Goal: Transaction & Acquisition: Purchase product/service

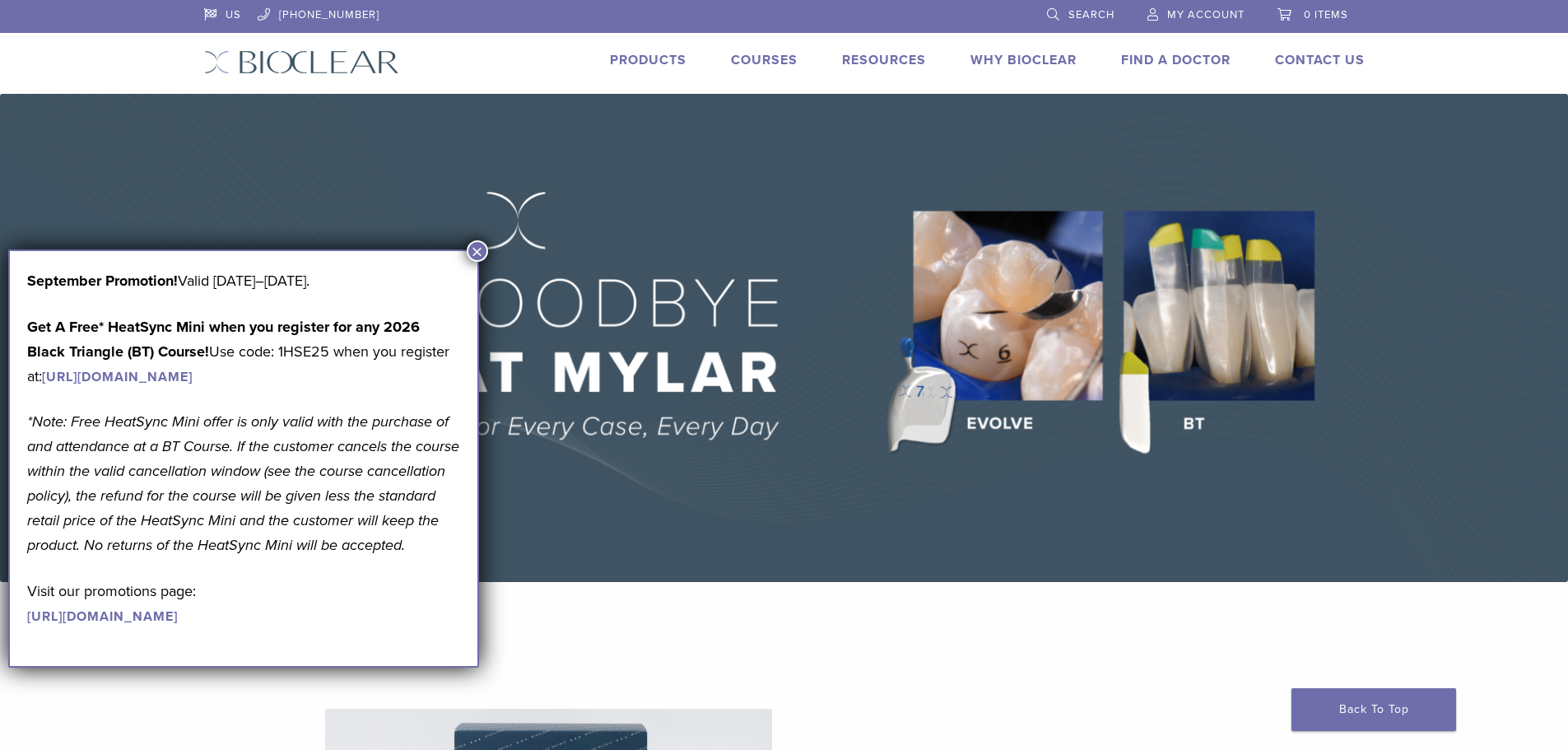
click at [664, 57] on link "Products" at bounding box center [648, 60] width 76 height 17
click at [480, 249] on button "×" at bounding box center [477, 250] width 21 height 21
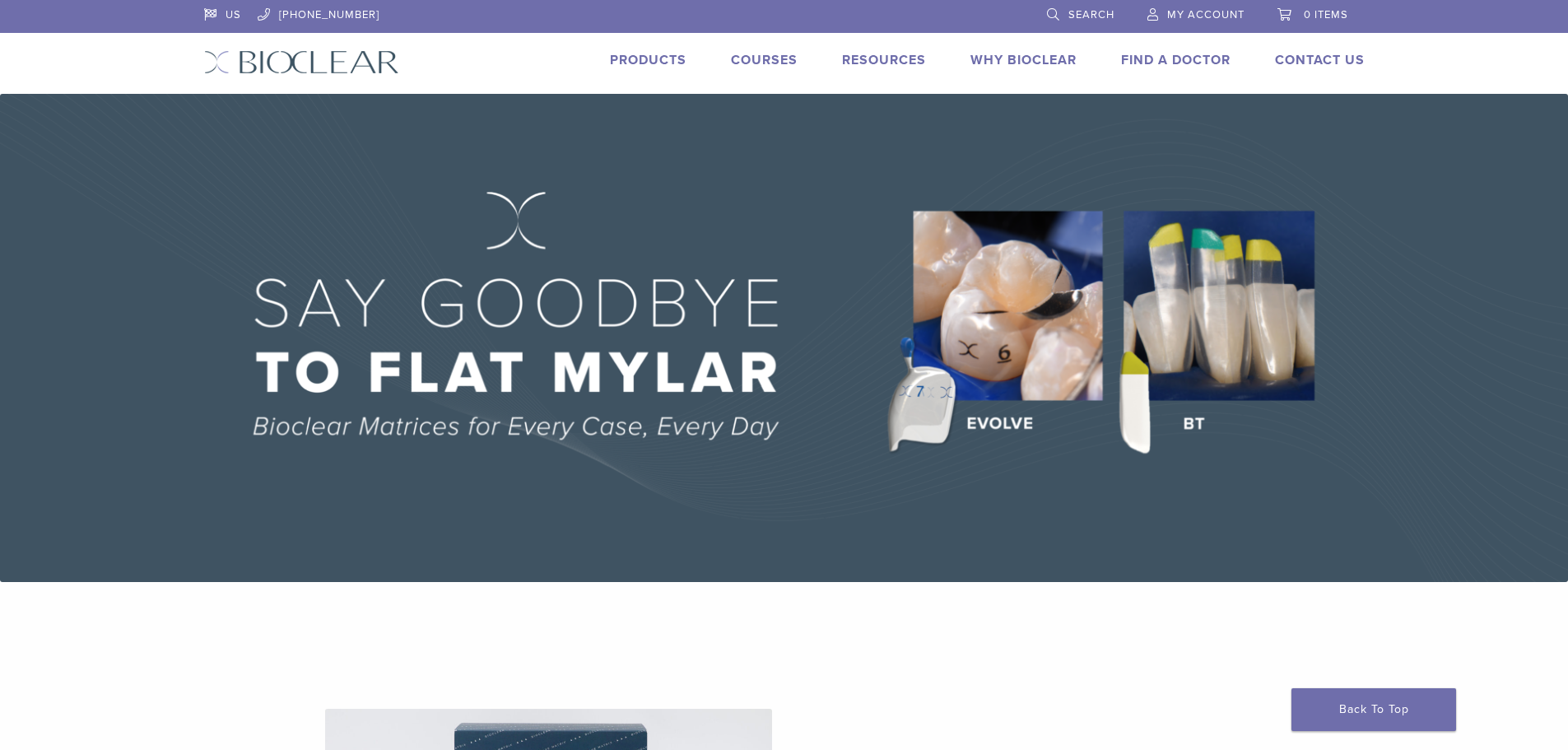
click at [739, 58] on link "Courses" at bounding box center [764, 60] width 67 height 17
click at [620, 54] on link "Products" at bounding box center [648, 60] width 76 height 17
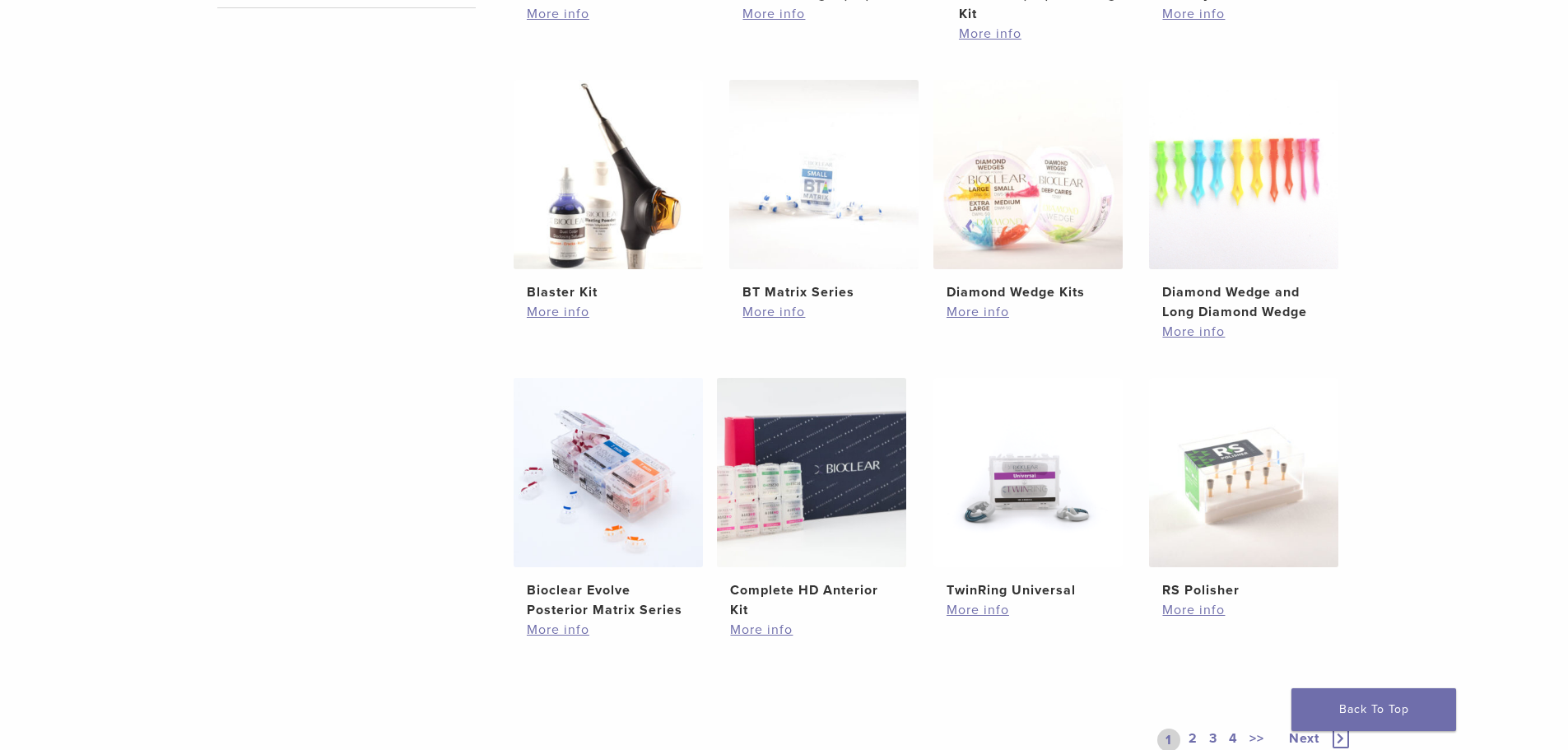
scroll to position [1070, 0]
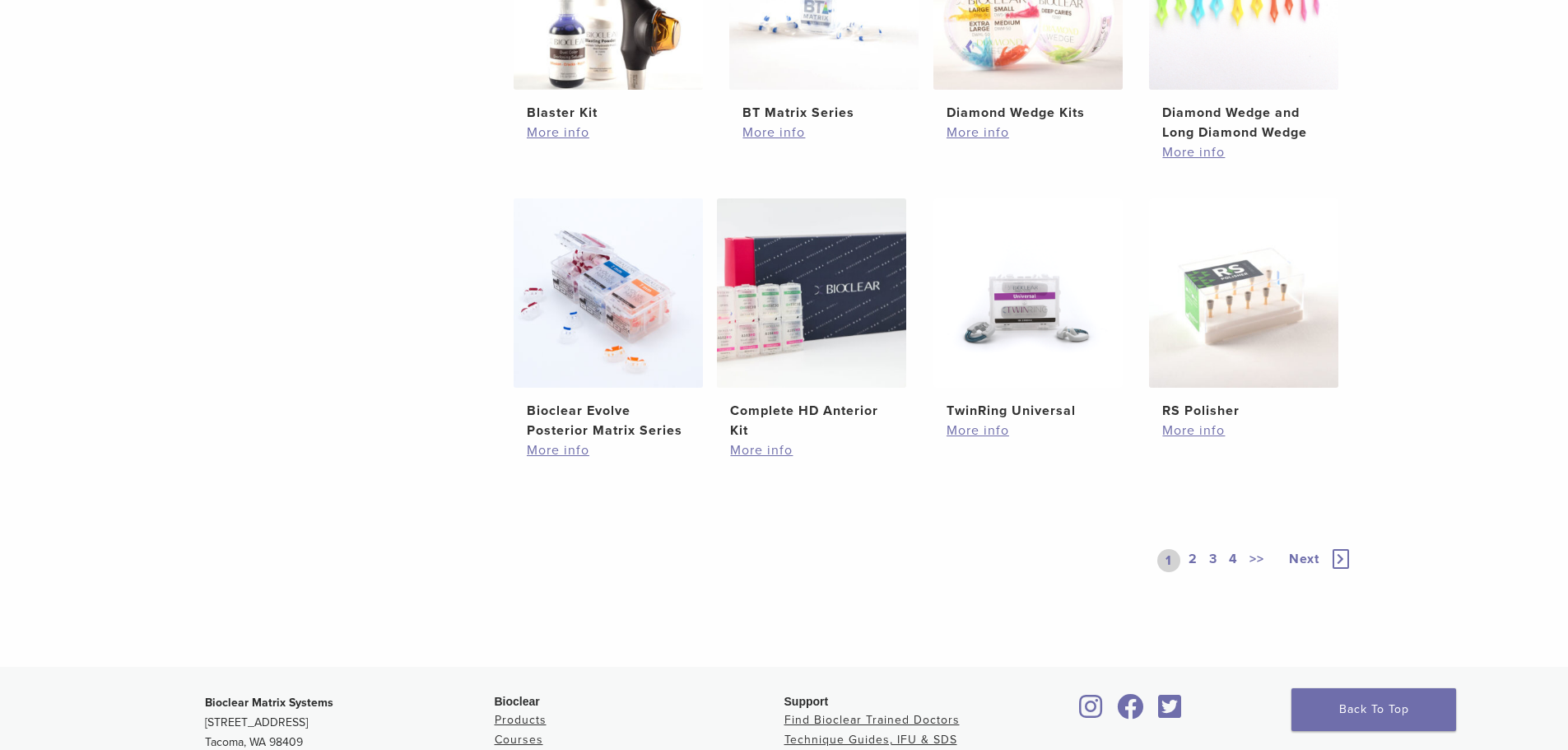
click at [1191, 558] on link "2" at bounding box center [1192, 560] width 16 height 23
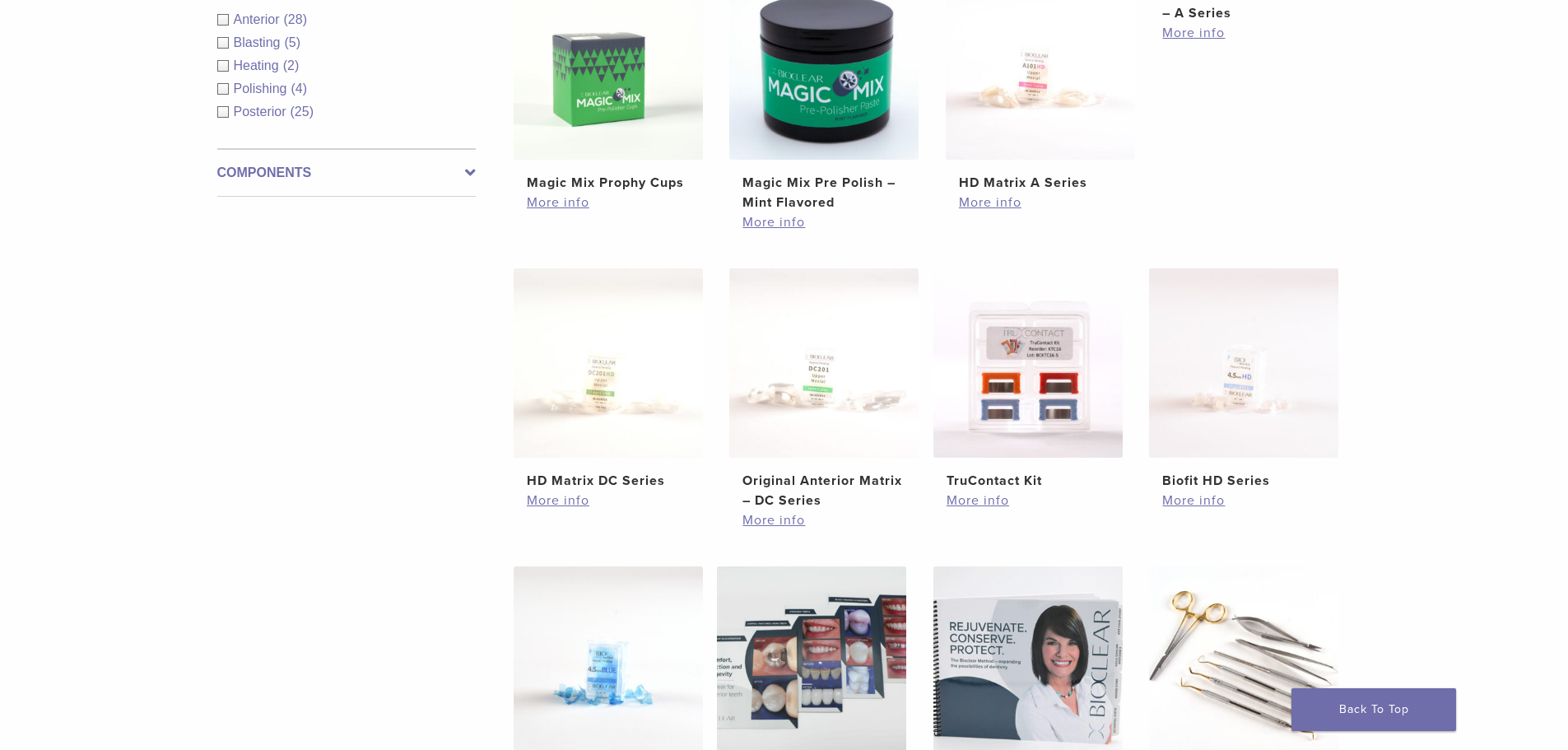
scroll to position [988, 0]
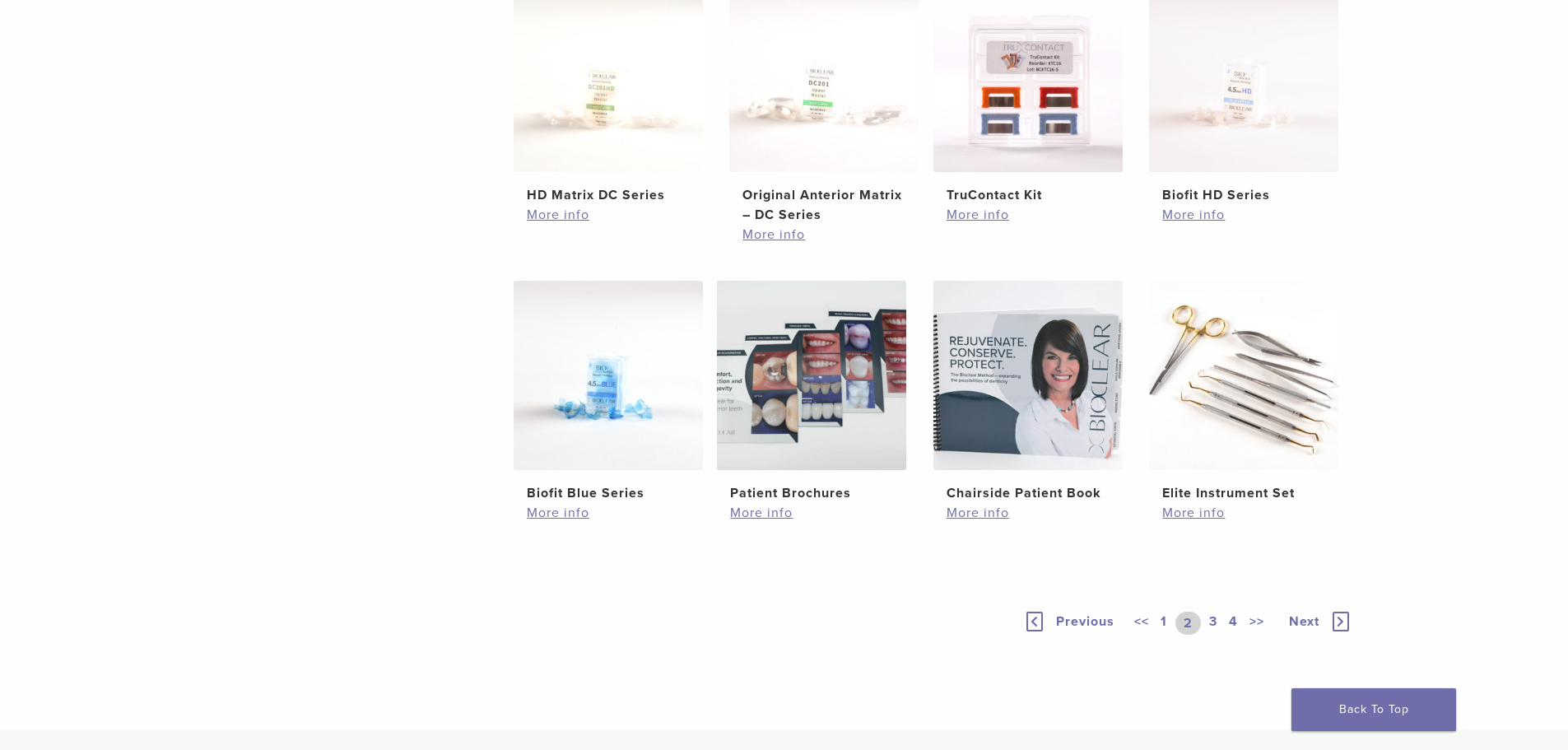
click at [1212, 620] on link "3" at bounding box center [1213, 623] width 15 height 23
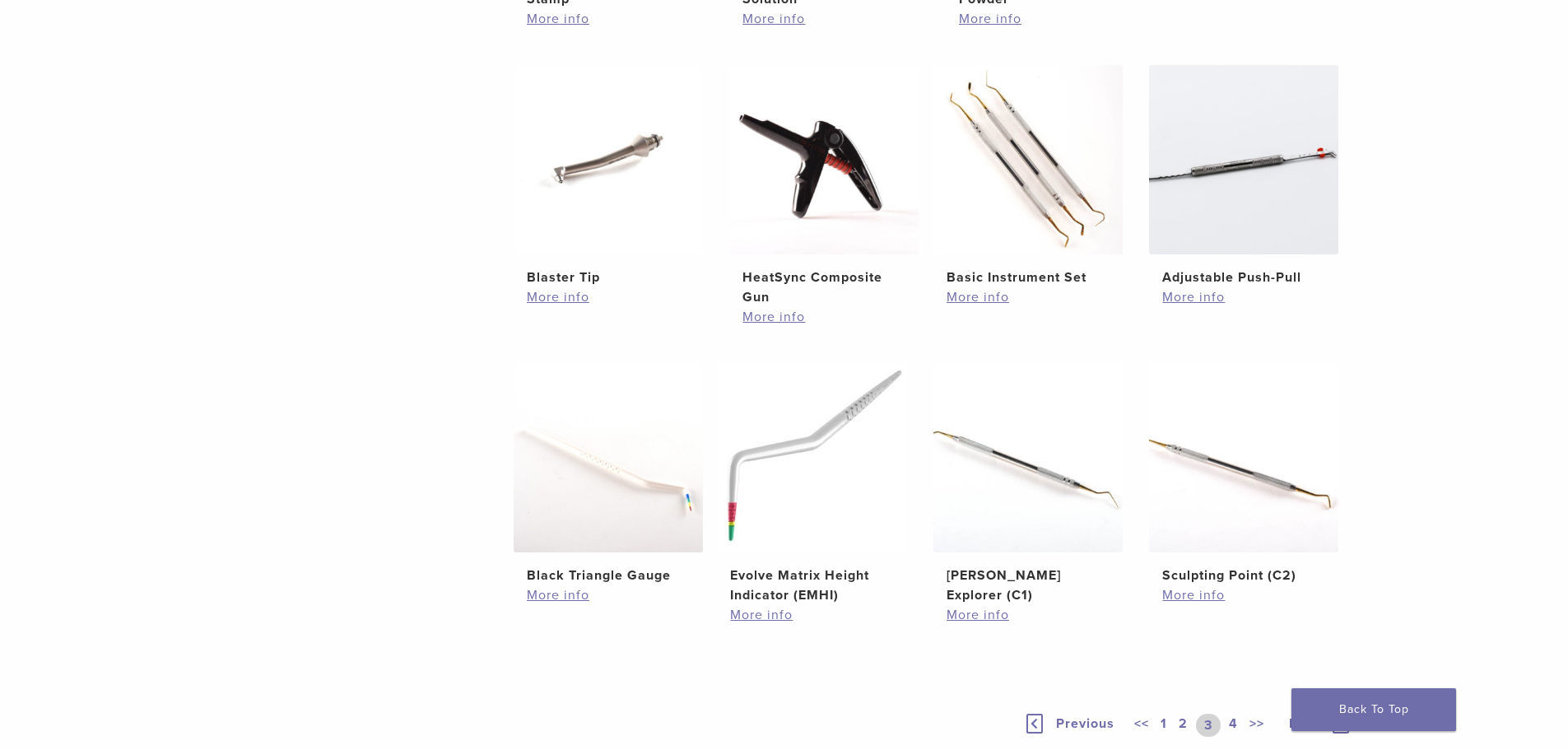
scroll to position [1381, 0]
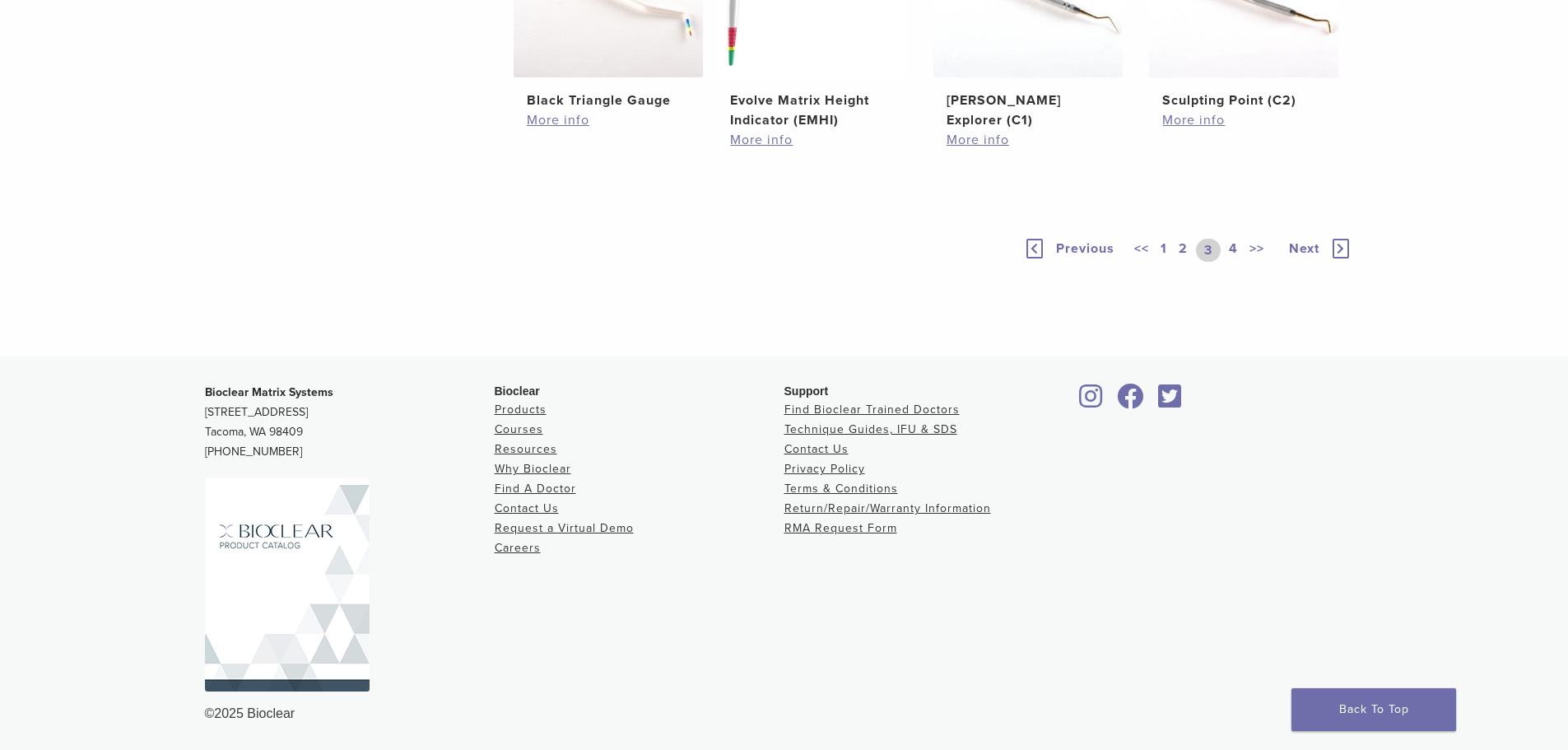
click at [1232, 251] on link "4" at bounding box center [1233, 250] width 16 height 23
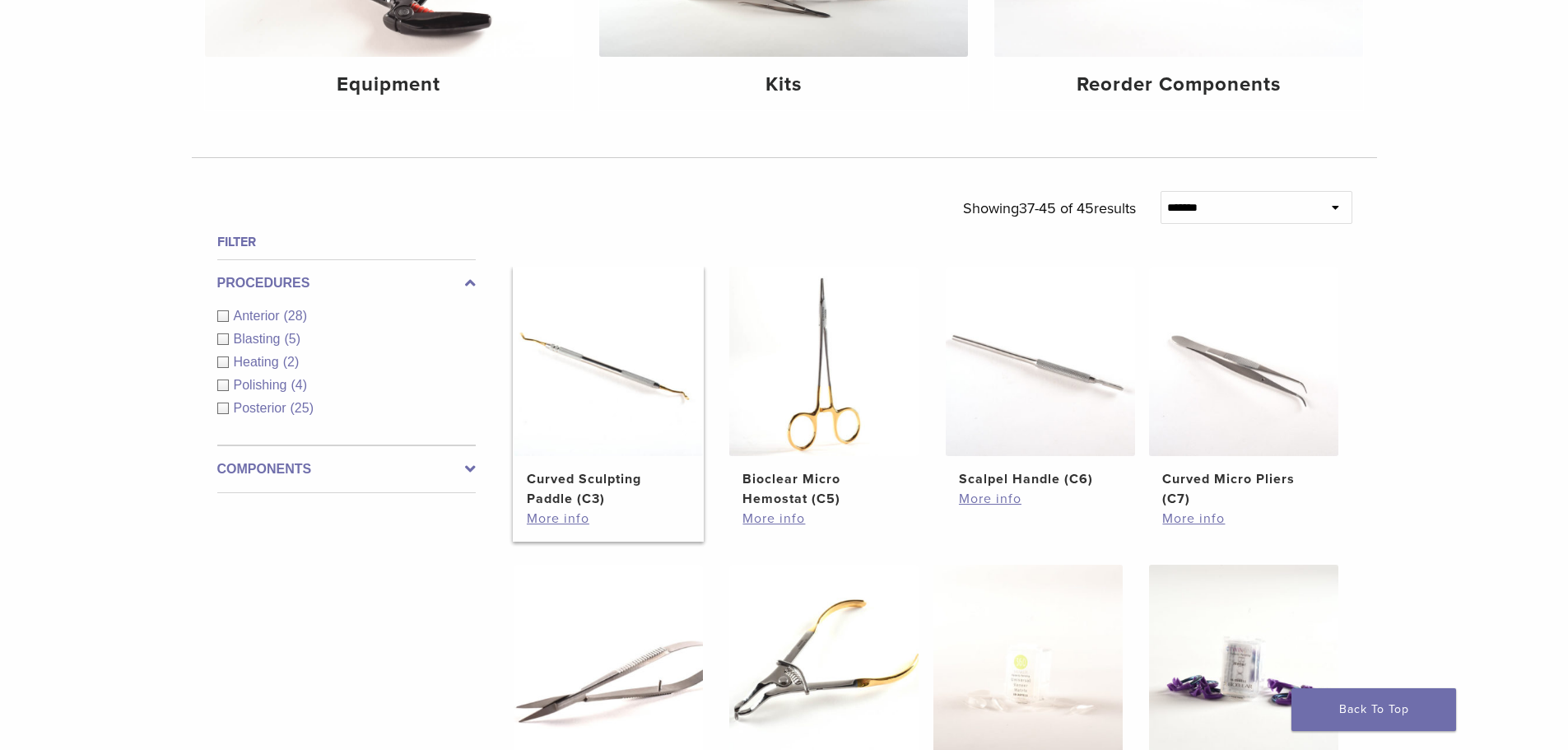
scroll to position [411, 0]
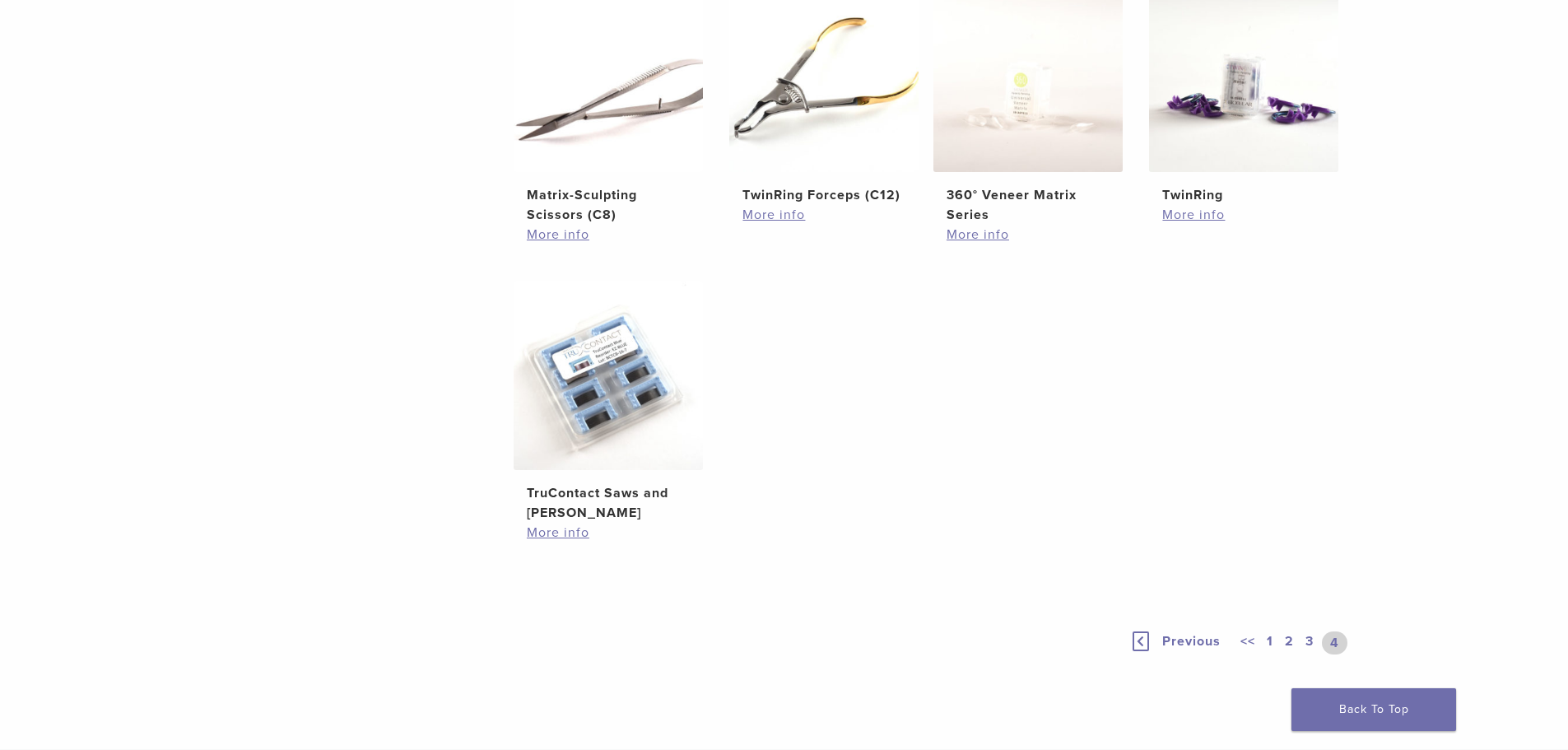
scroll to position [1070, 0]
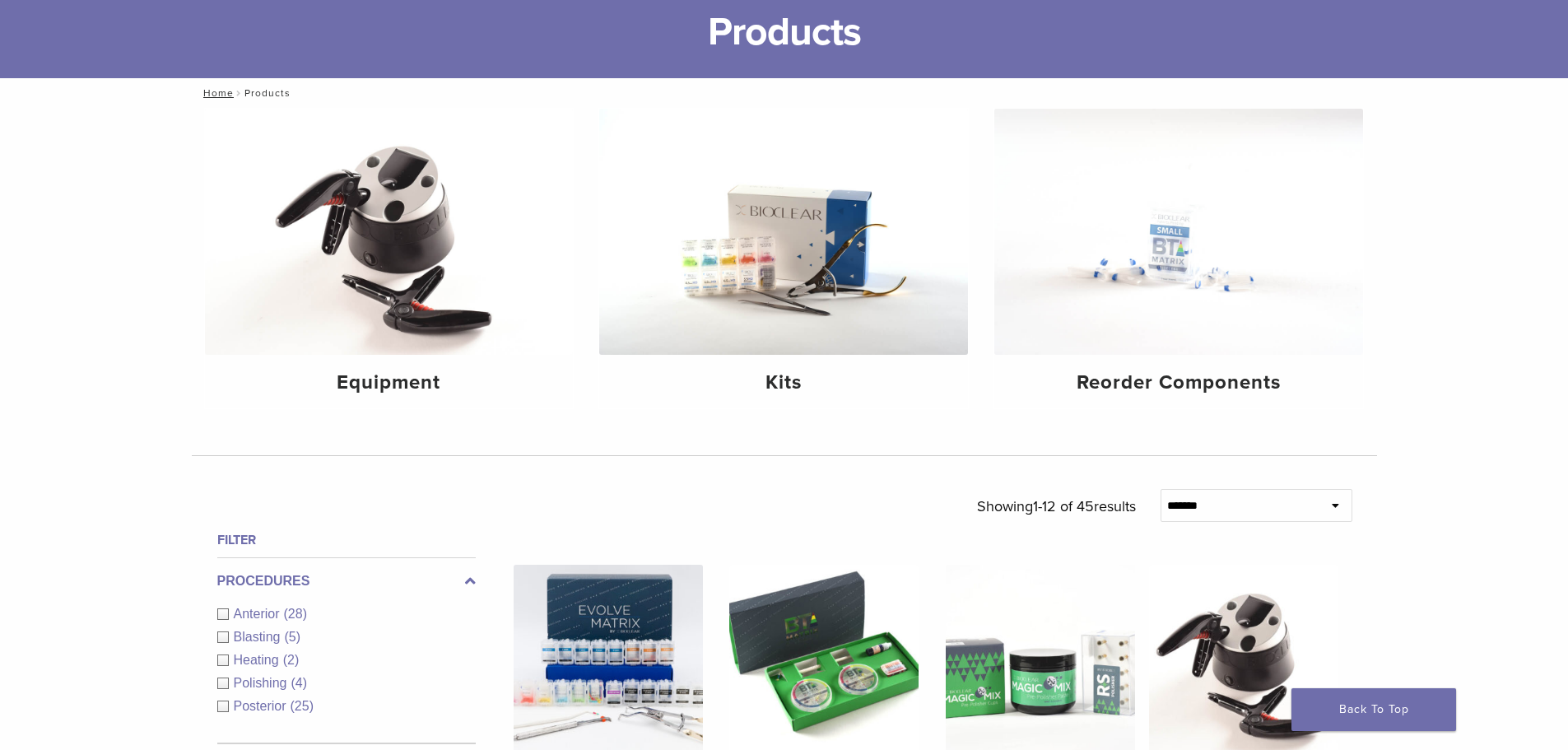
scroll to position [165, 0]
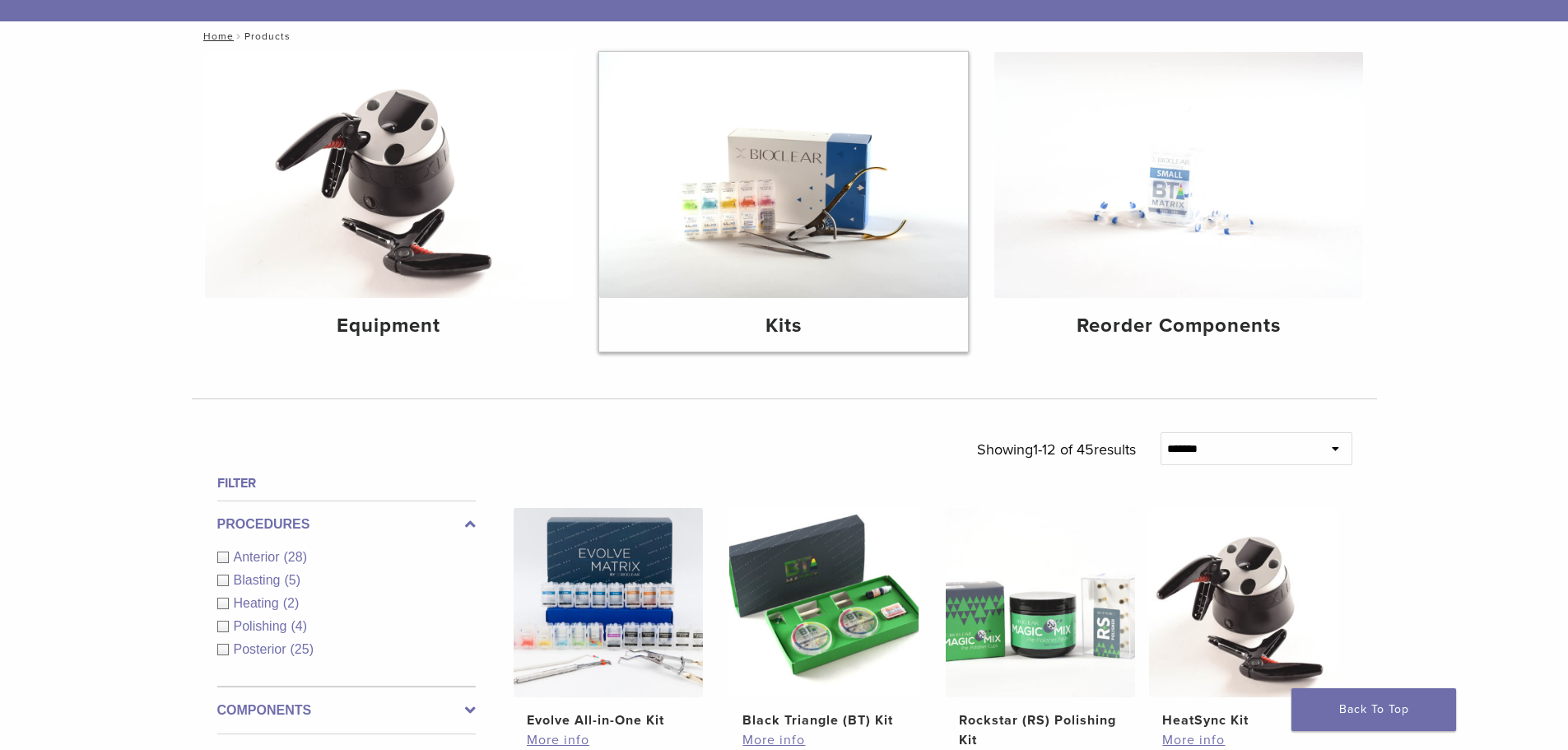
click at [817, 260] on img at bounding box center [783, 175] width 368 height 247
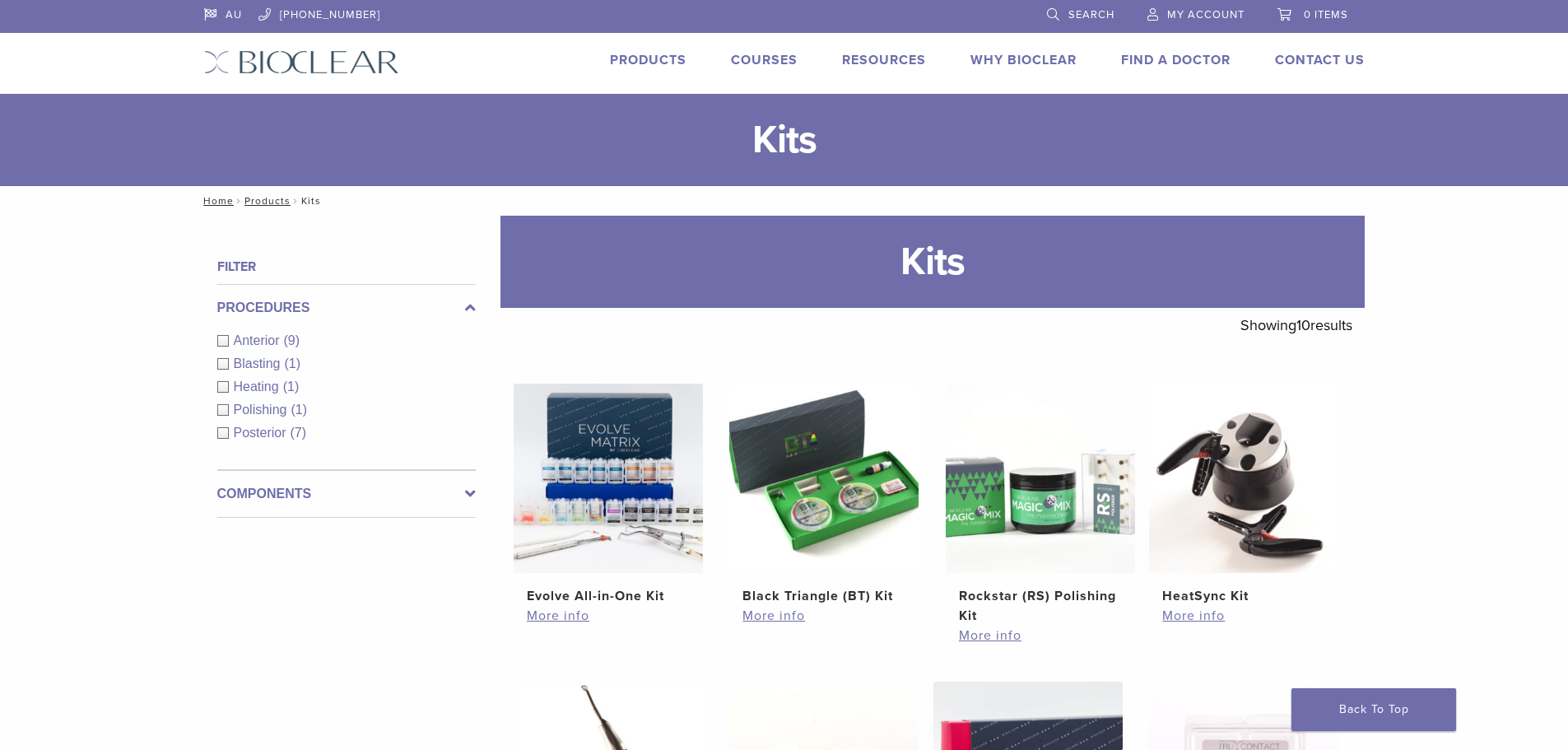
click at [1036, 569] on img at bounding box center [1041, 478] width 190 height 190
